Goal: Task Accomplishment & Management: Use online tool/utility

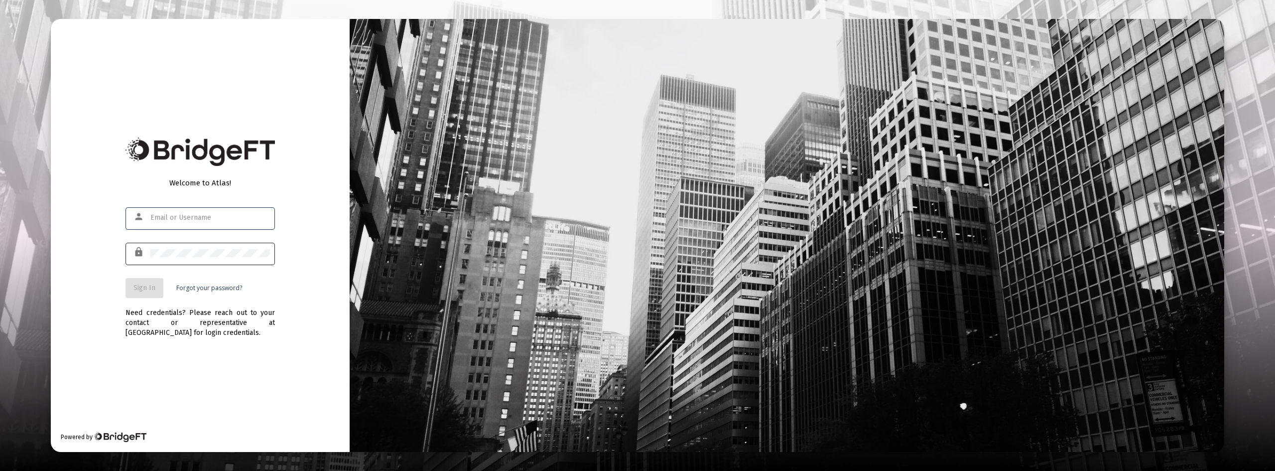
type input "[EMAIL_ADDRESS][DOMAIN_NAME]"
click at [216, 257] on div at bounding box center [210, 253] width 120 height 24
click at [154, 290] on span "Sign In" at bounding box center [144, 287] width 22 height 8
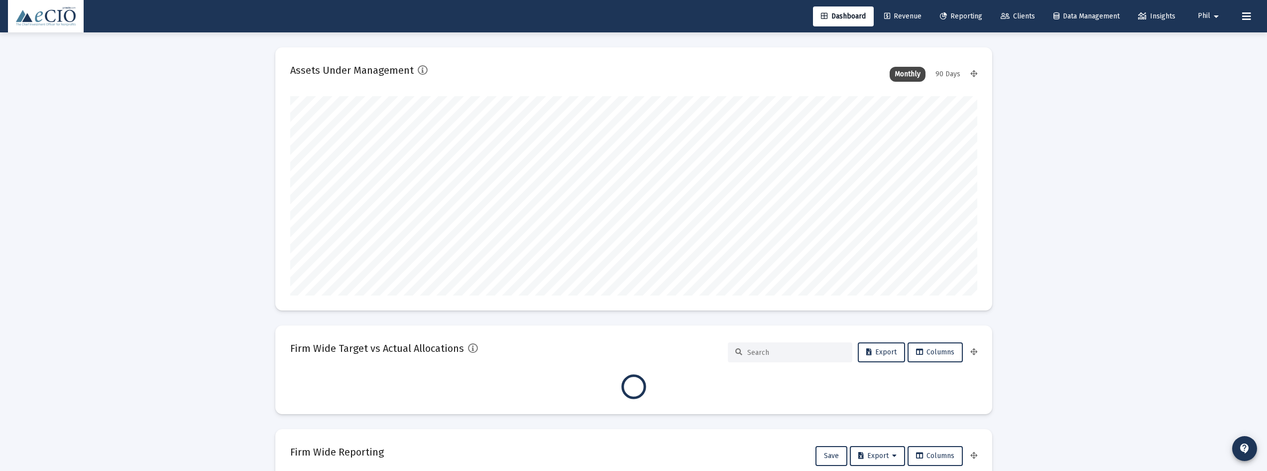
scroll to position [199, 687]
type input "[DATE]"
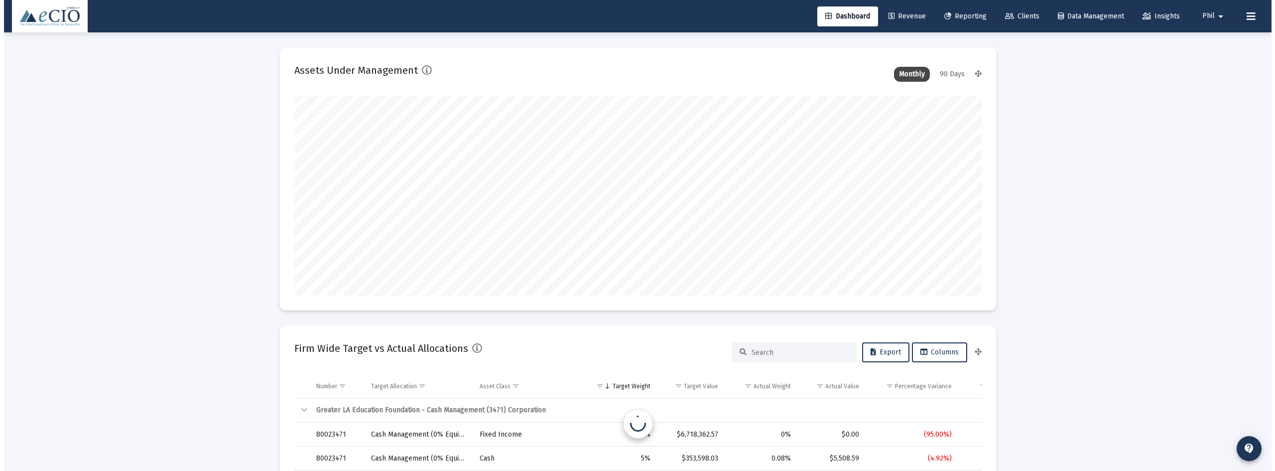
scroll to position [199, 321]
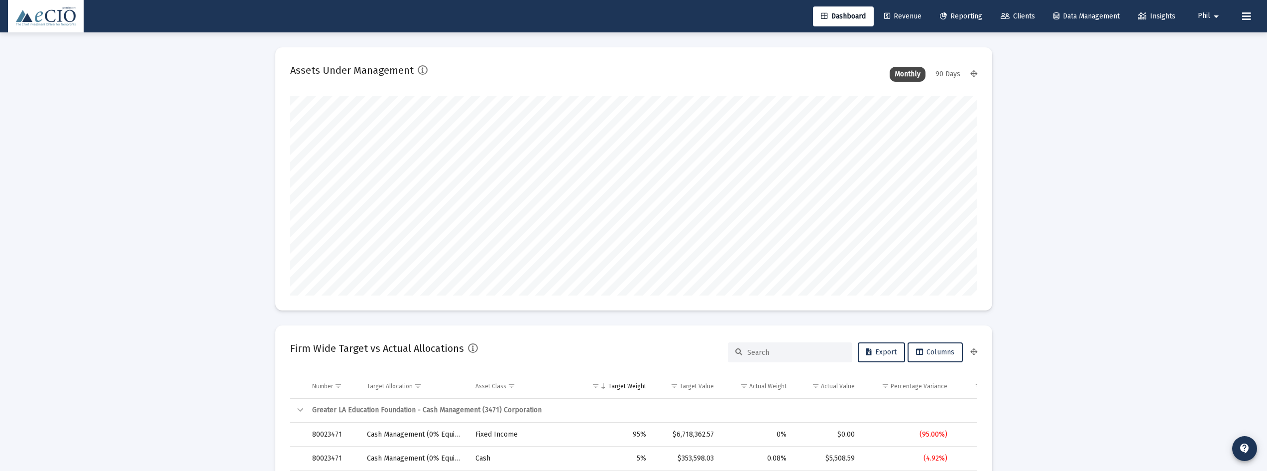
click at [953, 17] on span "Reporting" at bounding box center [961, 16] width 42 height 8
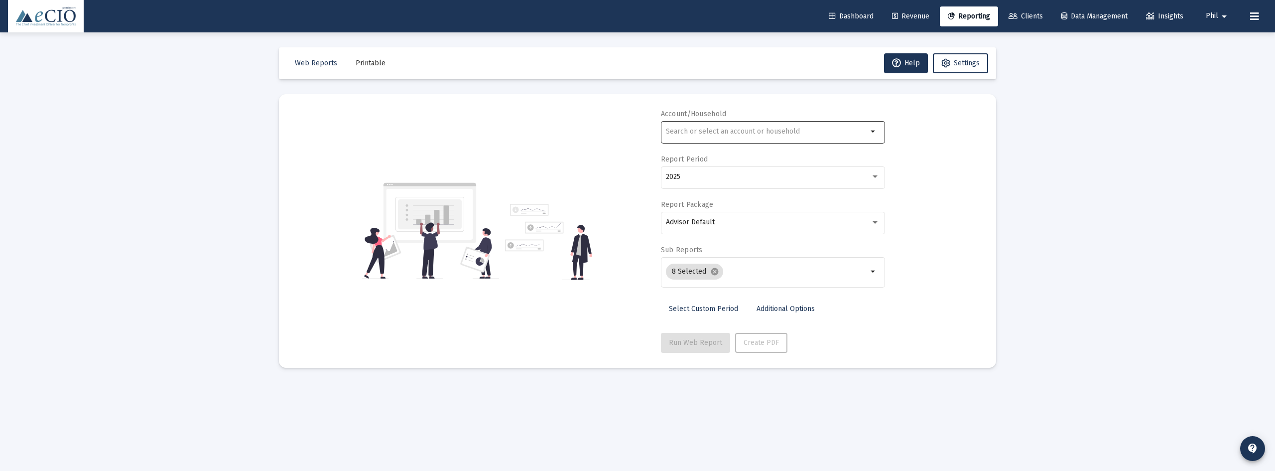
click at [765, 128] on input "text" at bounding box center [767, 131] width 202 height 8
click at [783, 137] on div "first" at bounding box center [767, 131] width 202 height 24
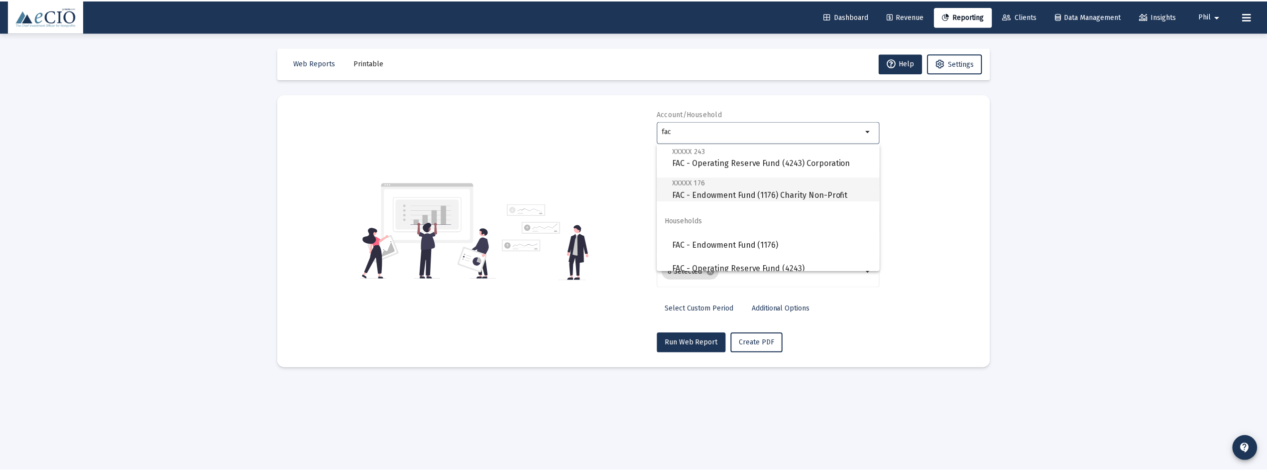
scroll to position [32, 0]
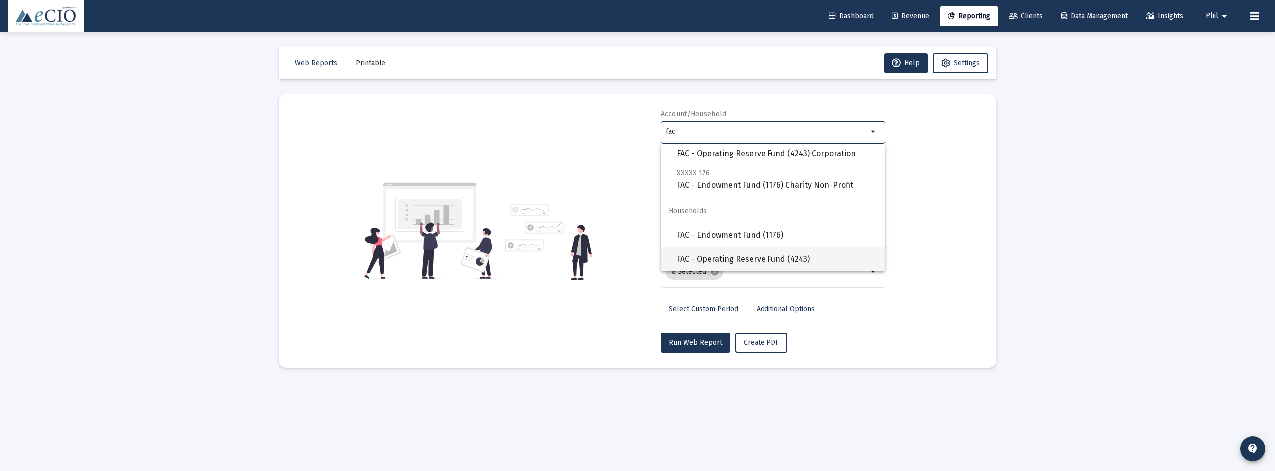
click at [790, 256] on span "FAC - Operating Reserve Fund (4243)" at bounding box center [777, 259] width 200 height 24
type input "FAC - Operating Reserve Fund (4243)"
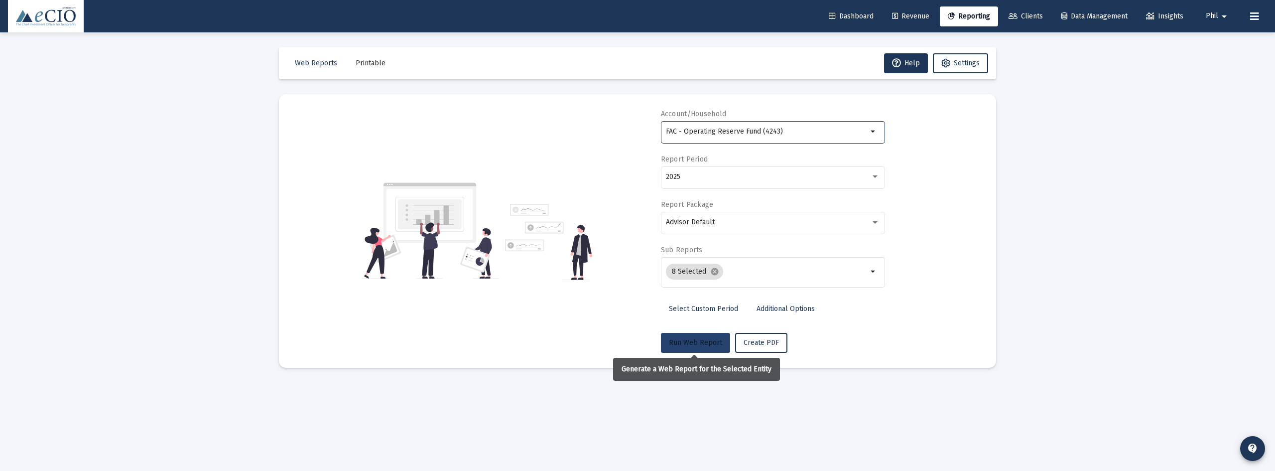
click at [685, 341] on span "Run Web Report" at bounding box center [695, 342] width 53 height 8
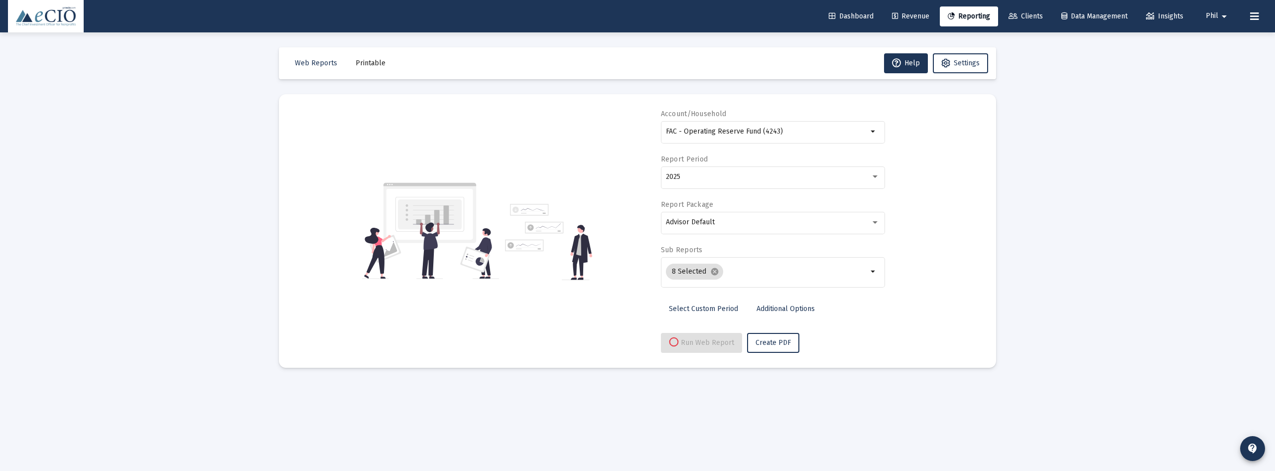
select select "View all"
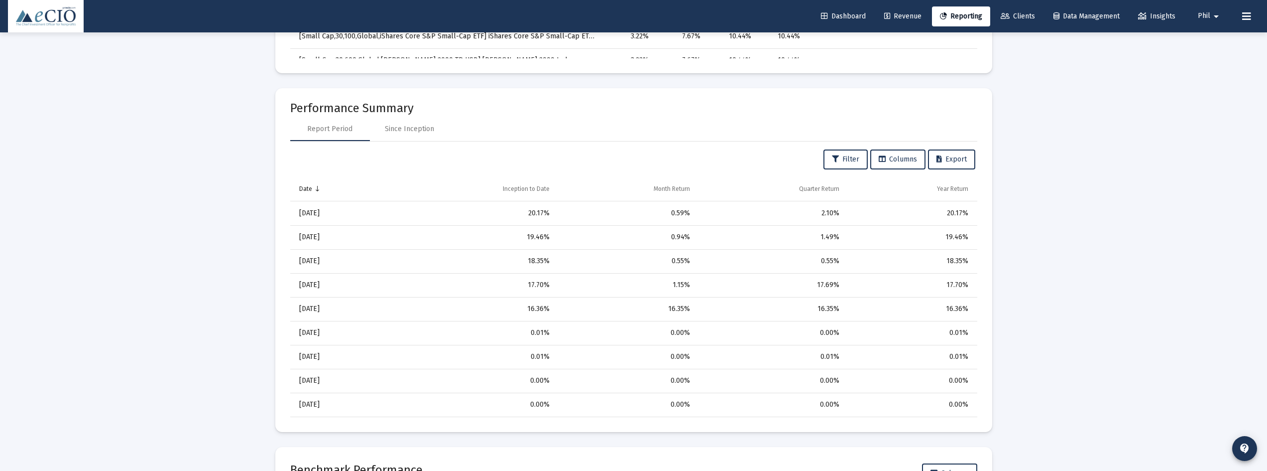
scroll to position [896, 0]
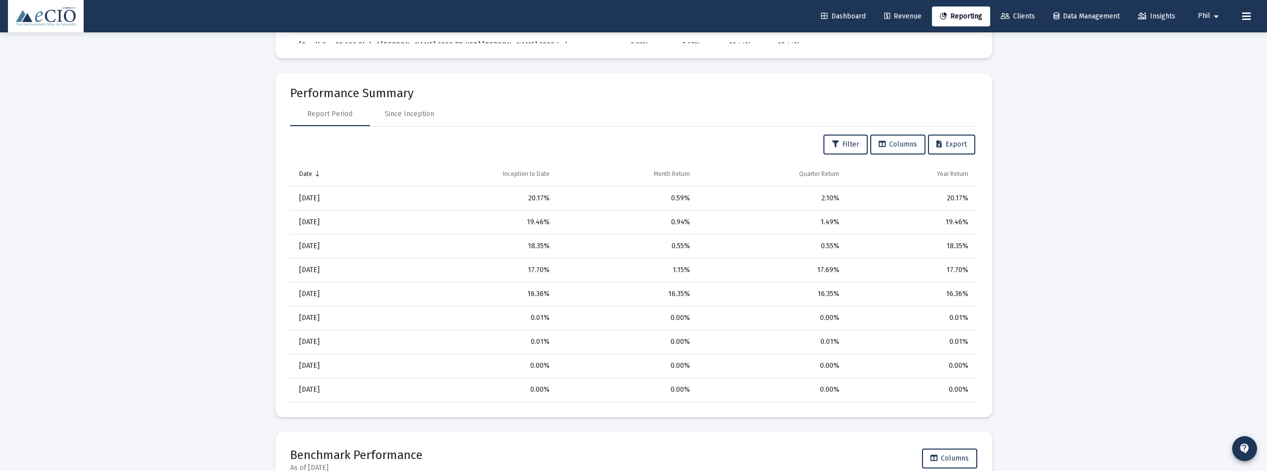
drag, startPoint x: 967, startPoint y: 198, endPoint x: 945, endPoint y: 198, distance: 21.4
click at [945, 198] on div "20.17%" at bounding box center [911, 198] width 115 height 10
click at [1071, 211] on div "Loading... Web Reports Printable Help Settings Account/Household FAC - Operatin…" at bounding box center [633, 389] width 1267 height 2571
